Goal: Communication & Community: Answer question/provide support

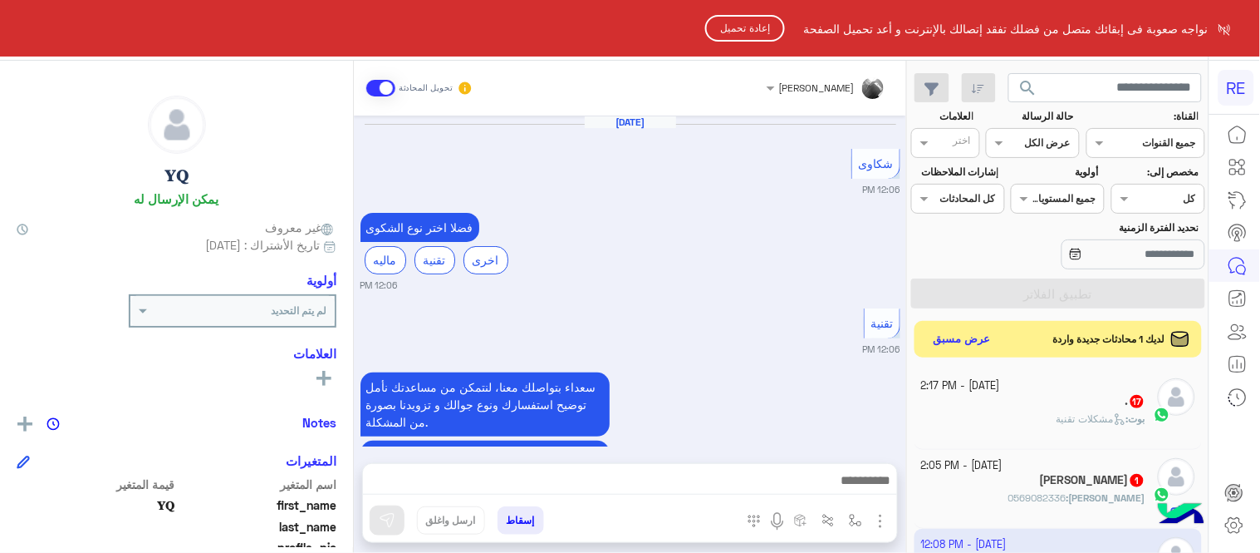
scroll to position [876, 0]
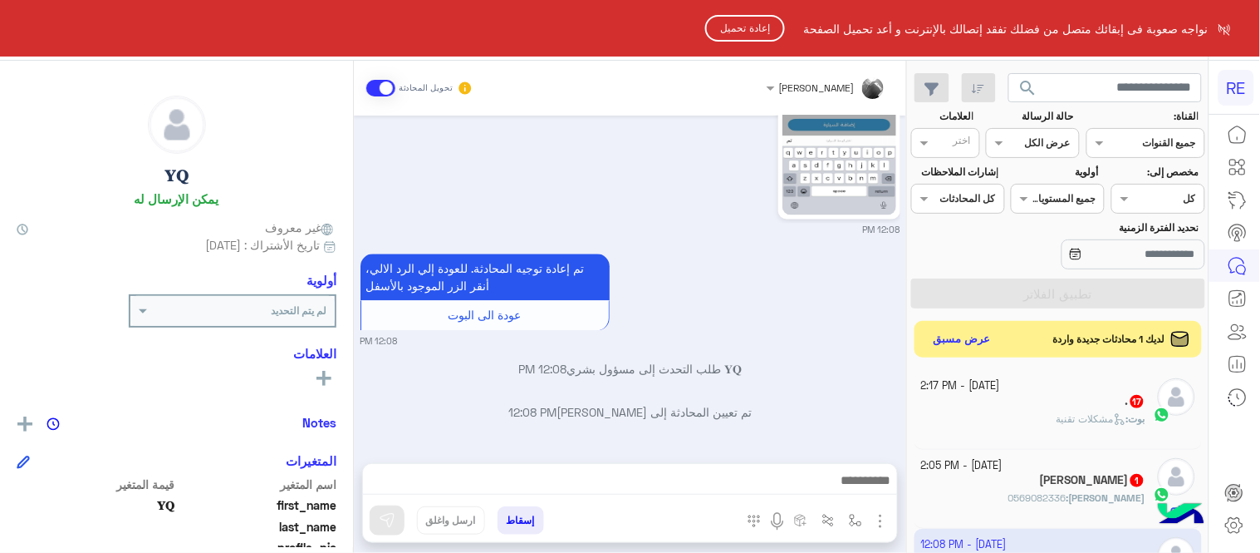
click at [742, 25] on button "إعادة تحميل" at bounding box center [745, 28] width 80 height 27
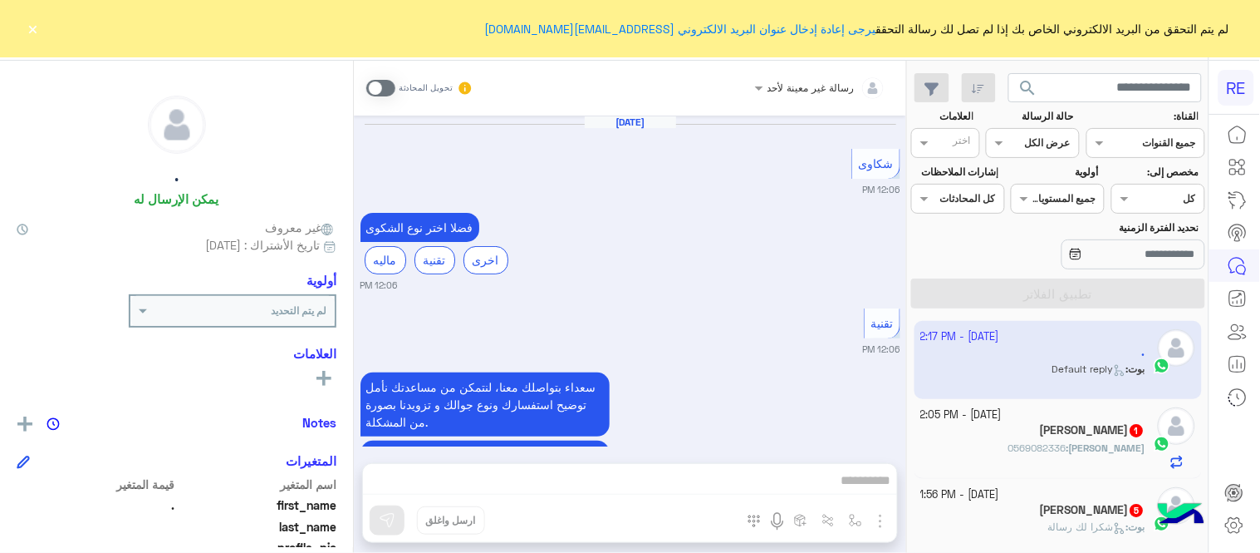
scroll to position [1978, 0]
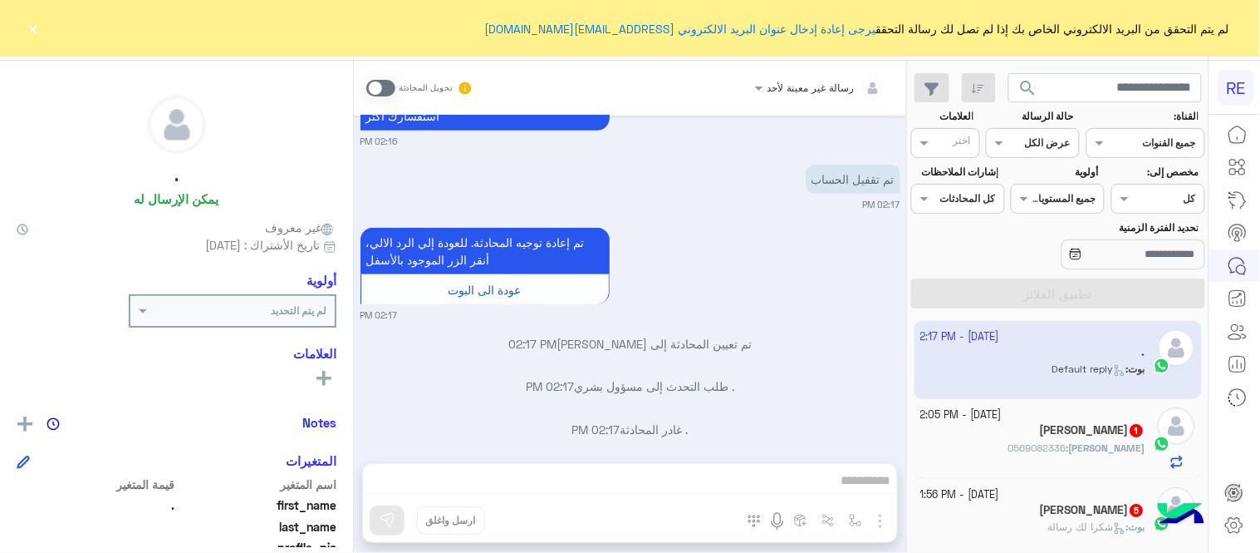
click at [27, 33] on button "×" at bounding box center [33, 28] width 17 height 17
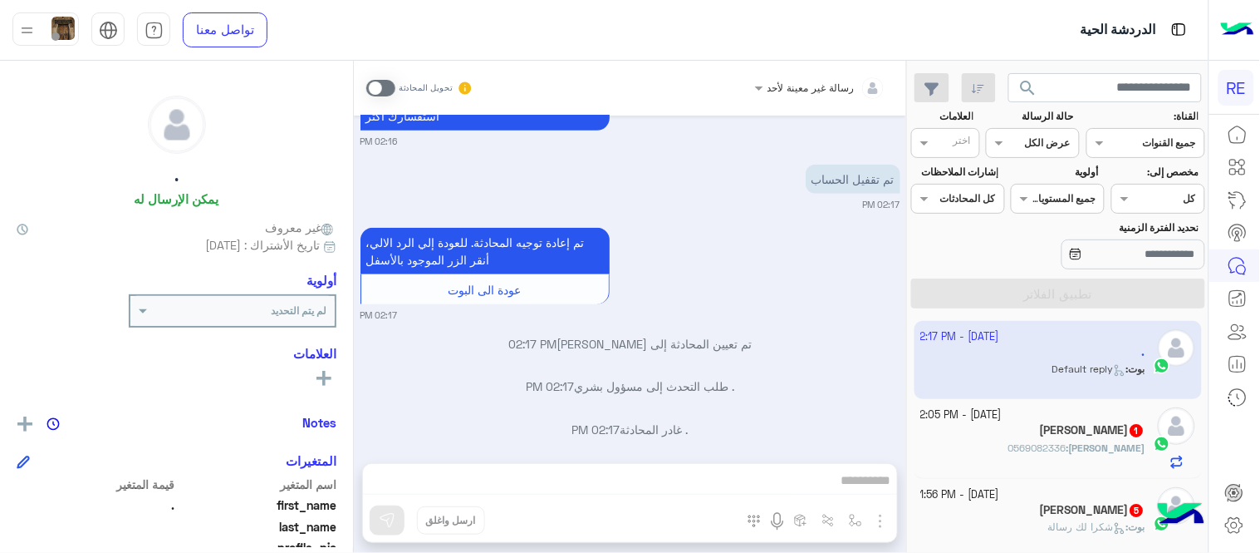
click at [376, 86] on span at bounding box center [380, 88] width 29 height 17
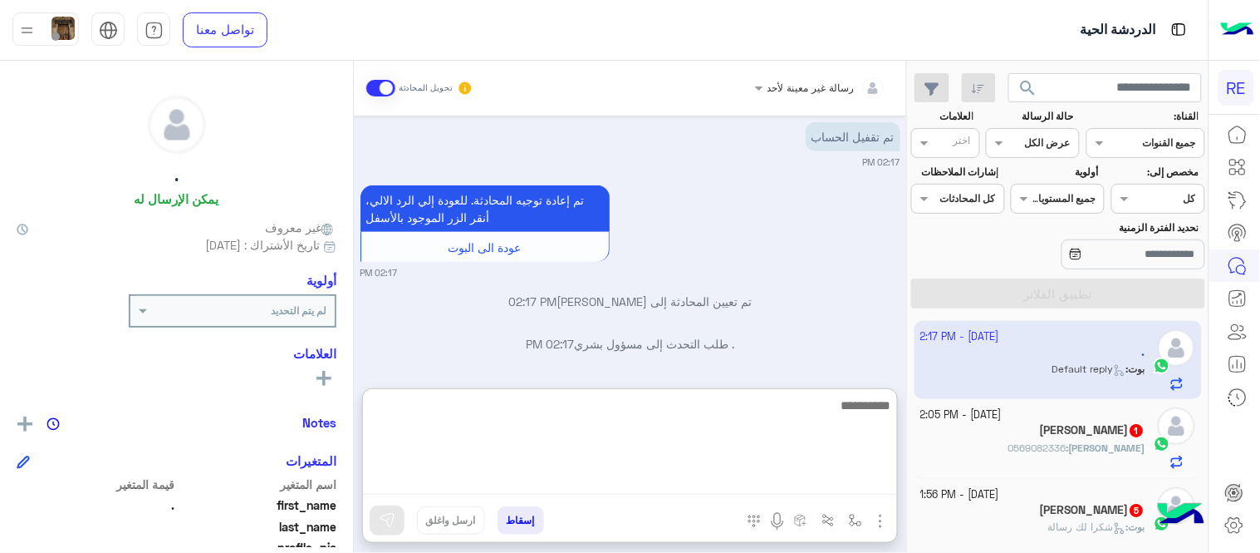
click at [617, 471] on textarea at bounding box center [630, 445] width 534 height 100
type textarea "**********"
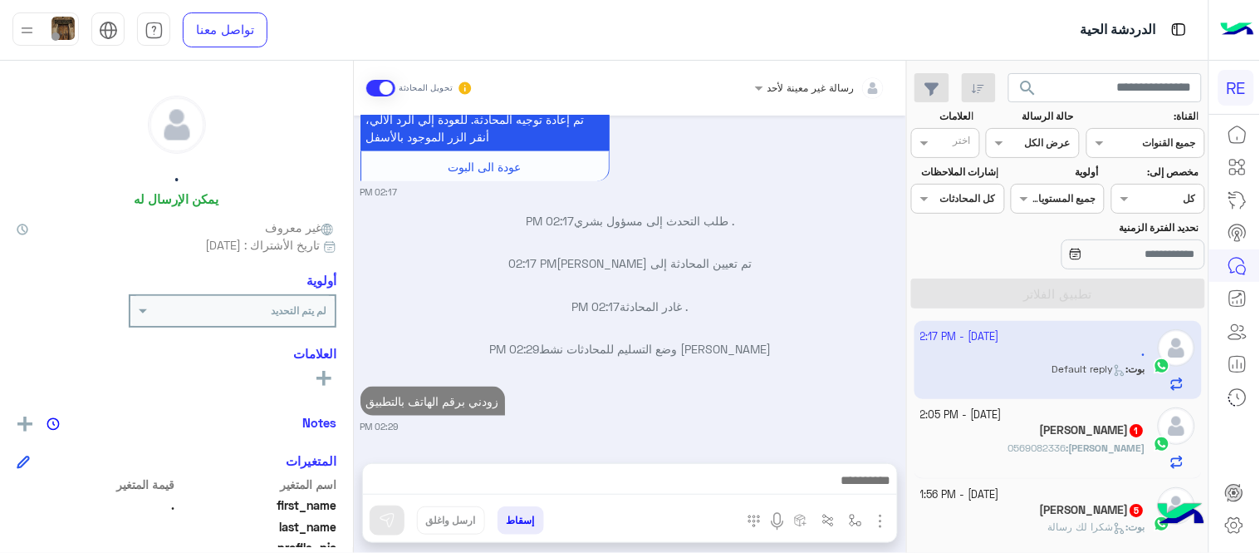
click at [1039, 452] on div "[PERSON_NAME] : 0569082336" at bounding box center [1033, 454] width 225 height 29
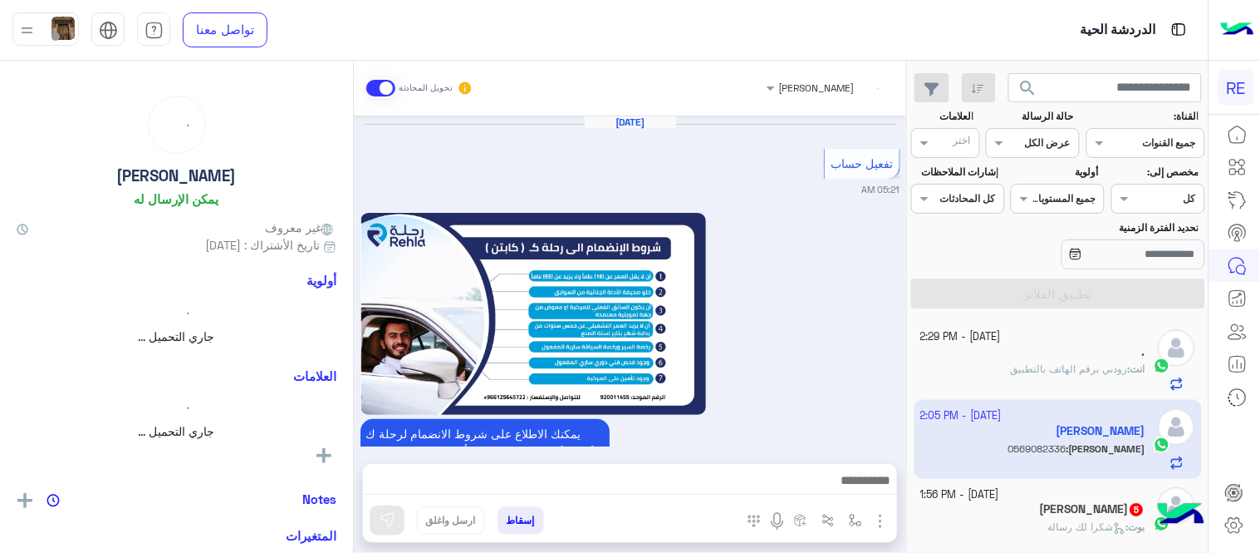
scroll to position [1705, 0]
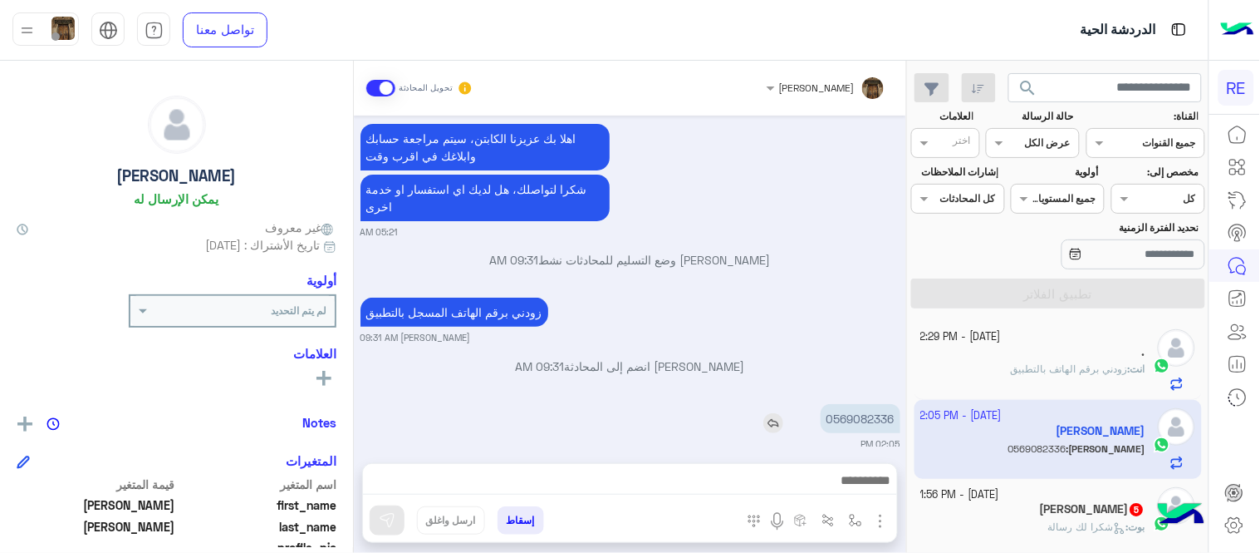
click at [862, 404] on p "0569082336" at bounding box center [861, 418] width 80 height 29
copy p "0569082336"
click at [584, 463] on div "إسقاط ارسل واغلق" at bounding box center [630, 503] width 536 height 80
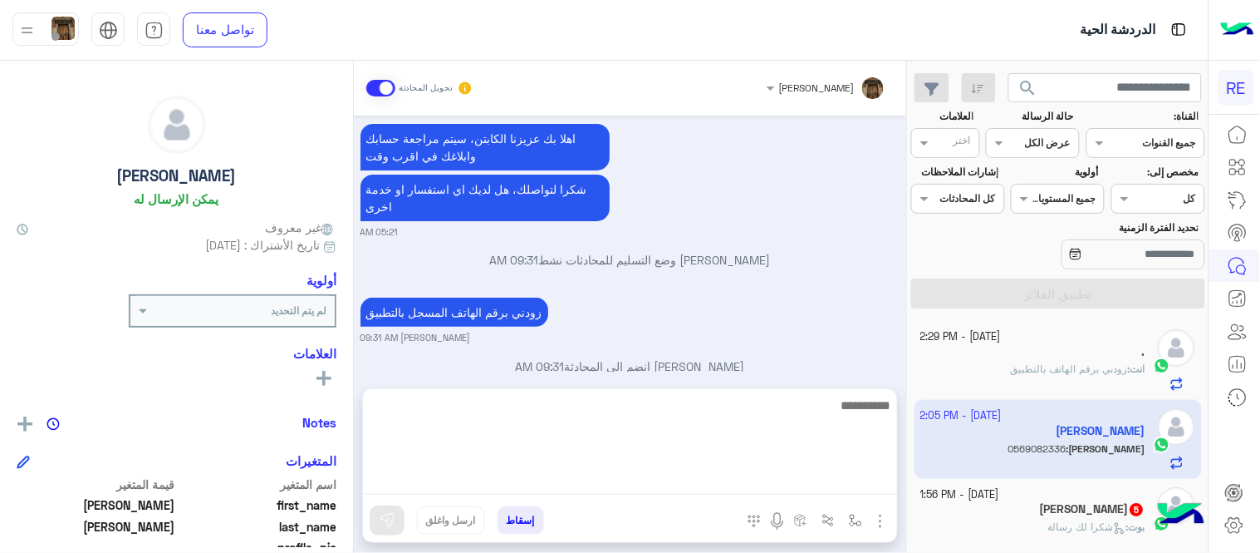
click at [591, 474] on textarea at bounding box center [630, 445] width 534 height 100
type textarea "*"
click at [746, 418] on textarea at bounding box center [630, 445] width 534 height 100
type textarea "**********"
